Goal: Transaction & Acquisition: Purchase product/service

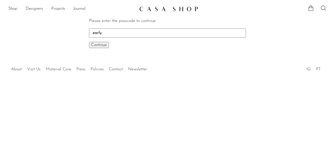
type input "early"
click at [101, 44] on span "Continue" at bounding box center [99, 45] width 16 height 4
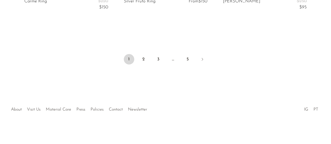
scroll to position [1771, 0]
click at [148, 62] on link "2" at bounding box center [144, 60] width 10 height 10
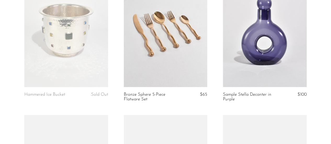
scroll to position [78, 0]
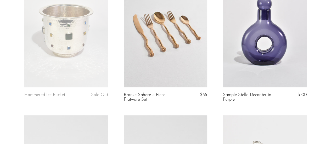
click at [80, 75] on link at bounding box center [66, 28] width 84 height 117
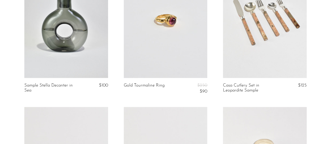
scroll to position [377, 0]
click at [173, 48] on link at bounding box center [166, 19] width 84 height 117
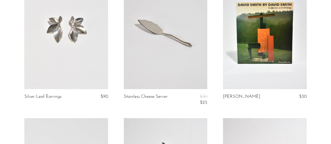
scroll to position [939, 0]
click at [53, 75] on link at bounding box center [66, 30] width 84 height 117
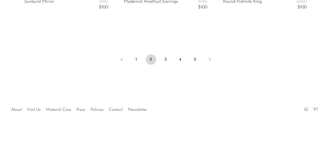
scroll to position [1753, 0]
click at [167, 59] on link "3" at bounding box center [166, 60] width 10 height 10
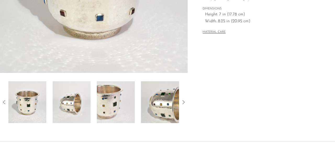
scroll to position [34, 0]
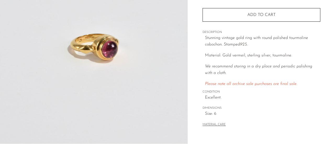
scroll to position [193, 0]
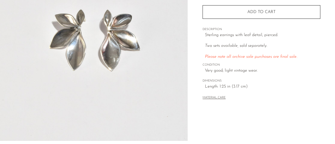
scroll to position [197, 0]
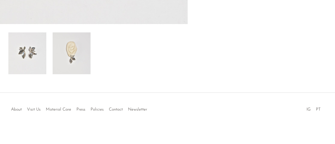
click at [76, 46] on img at bounding box center [72, 53] width 38 height 42
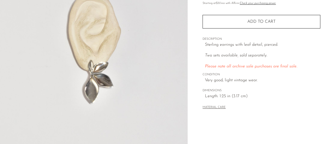
scroll to position [66, 0]
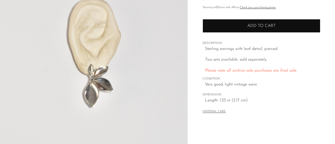
click at [224, 31] on button "Add to cart" at bounding box center [262, 26] width 118 height 14
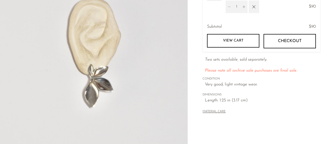
click at [192, 49] on div "Collections Fall Archive Sale 2025 Silver Leaf Earrings $90 Starting at $31 /mo…" at bounding box center [262, 82] width 148 height 247
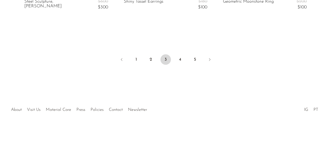
scroll to position [1779, 0]
click at [180, 59] on link "4" at bounding box center [180, 60] width 10 height 10
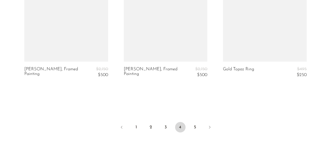
scroll to position [1710, 0]
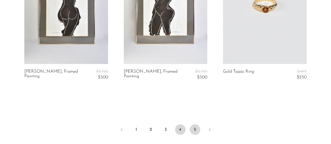
click at [194, 129] on link "5" at bounding box center [195, 130] width 10 height 10
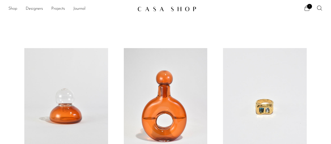
click at [12, 11] on link "Shop" at bounding box center [12, 9] width 9 height 7
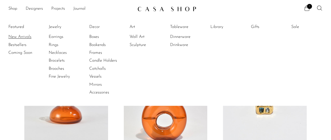
click at [16, 36] on link "New Arrivals" at bounding box center [27, 37] width 39 height 6
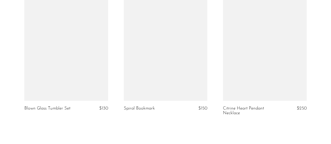
scroll to position [1748, 0]
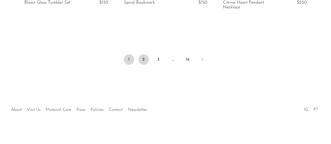
click at [144, 58] on link "2" at bounding box center [144, 60] width 10 height 10
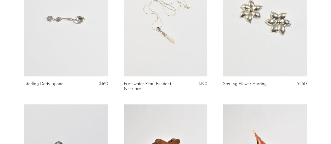
scroll to position [234, 0]
click at [274, 52] on link at bounding box center [265, 17] width 84 height 117
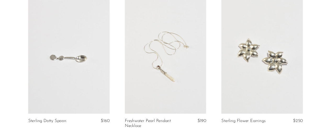
scroll to position [0, 0]
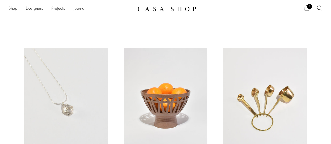
click at [13, 9] on link "Shop" at bounding box center [12, 9] width 9 height 7
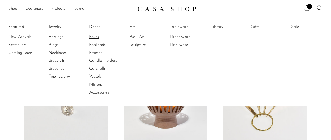
click at [97, 35] on link "Boxes" at bounding box center [108, 37] width 39 height 6
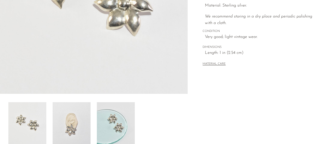
scroll to position [126, 0]
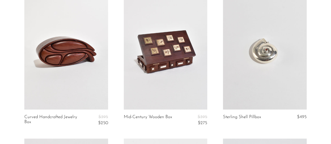
scroll to position [1110, 0]
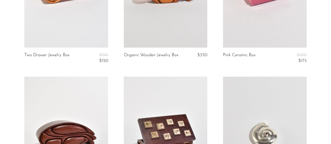
click at [158, 108] on link at bounding box center [166, 135] width 84 height 117
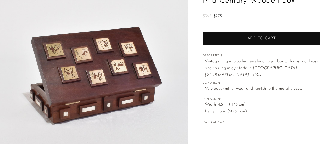
scroll to position [49, 0]
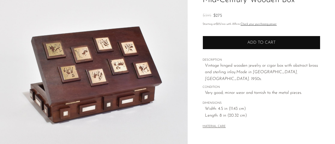
click at [242, 42] on button "Add to cart" at bounding box center [262, 43] width 118 height 14
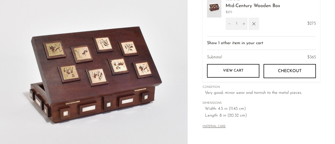
scroll to position [0, 0]
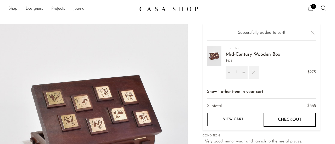
click at [260, 12] on div "2" at bounding box center [263, 9] width 127 height 8
